Goal: Manage account settings

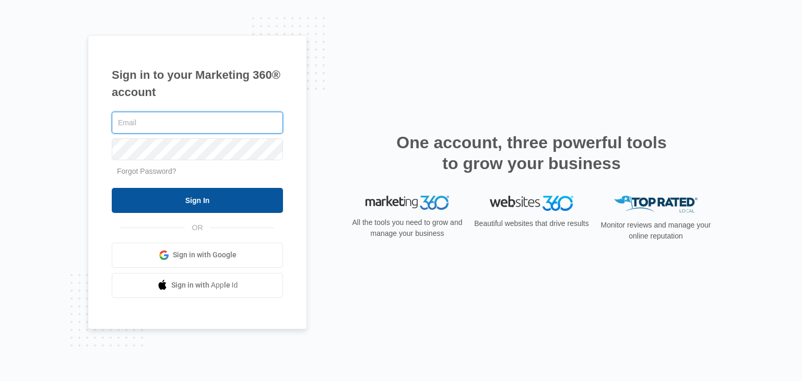
type input "[EMAIL_ADDRESS][DOMAIN_NAME]"
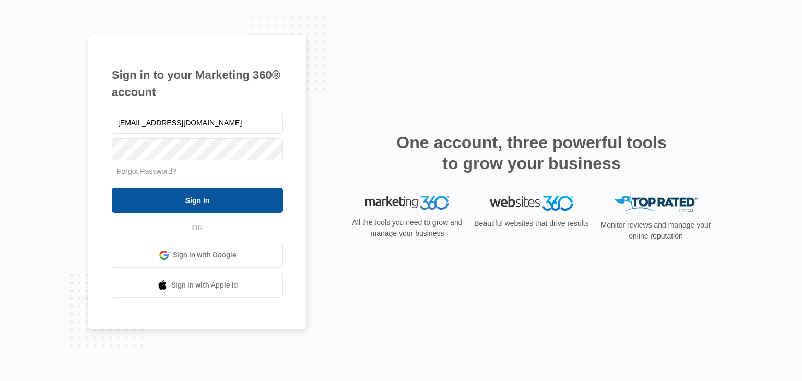
click at [209, 201] on input "Sign In" at bounding box center [197, 200] width 171 height 25
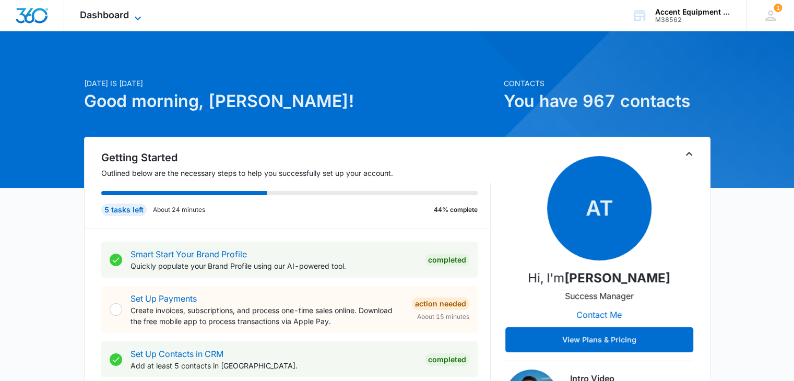
click at [141, 12] on icon at bounding box center [138, 18] width 13 height 13
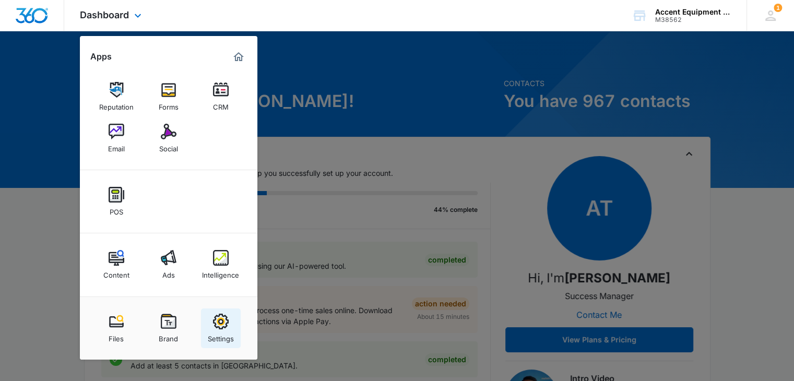
click at [219, 318] on img at bounding box center [221, 322] width 16 height 16
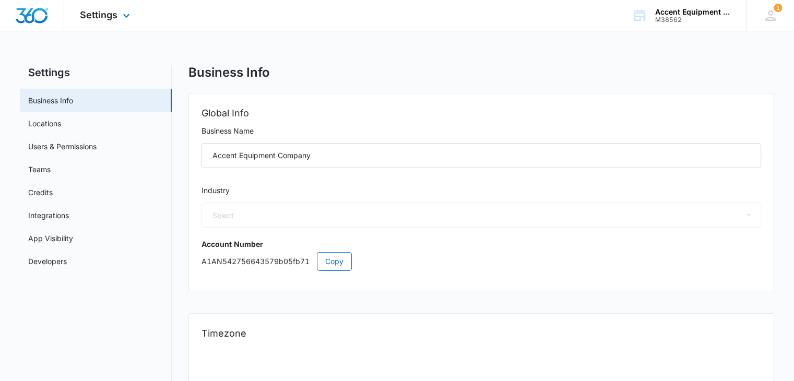
select select "52"
select select "US"
select select "America/[GEOGRAPHIC_DATA]"
click at [46, 195] on link "Credits" at bounding box center [40, 192] width 25 height 11
